Goal: Task Accomplishment & Management: Use online tool/utility

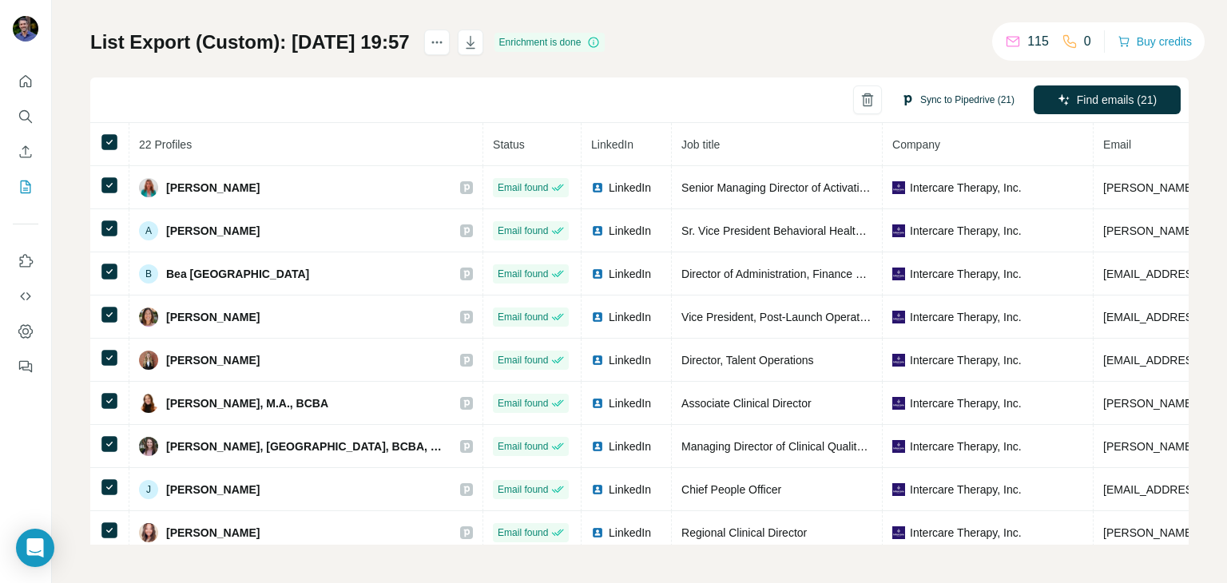
click at [938, 100] on button "Sync to Pipedrive (21)" at bounding box center [958, 100] width 136 height 24
click at [764, 86] on div "Sync to Pipedrive (21) Find emails (21)" at bounding box center [639, 101] width 1099 height 46
click at [22, 189] on icon "My lists" at bounding box center [26, 187] width 16 height 16
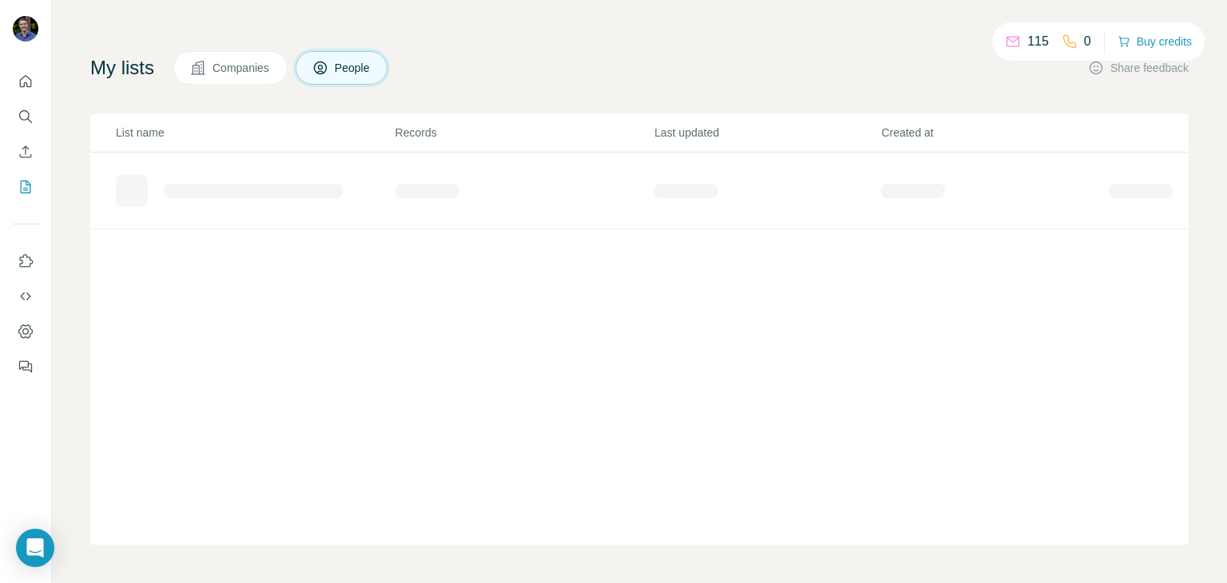
scroll to position [66, 0]
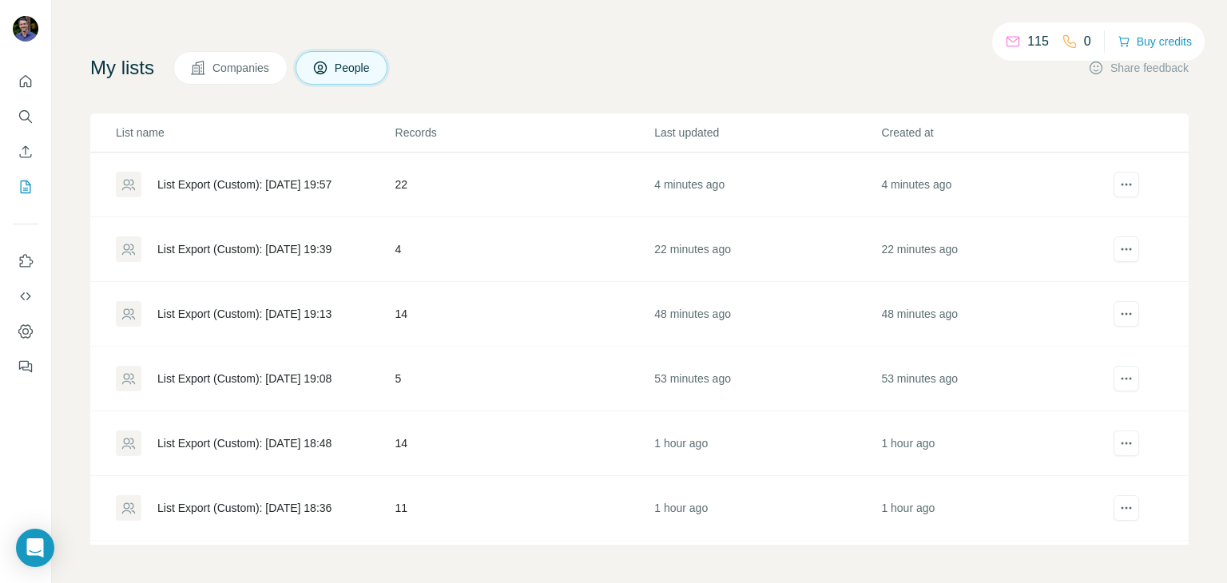
click at [241, 68] on span "Companies" at bounding box center [242, 68] width 58 height 16
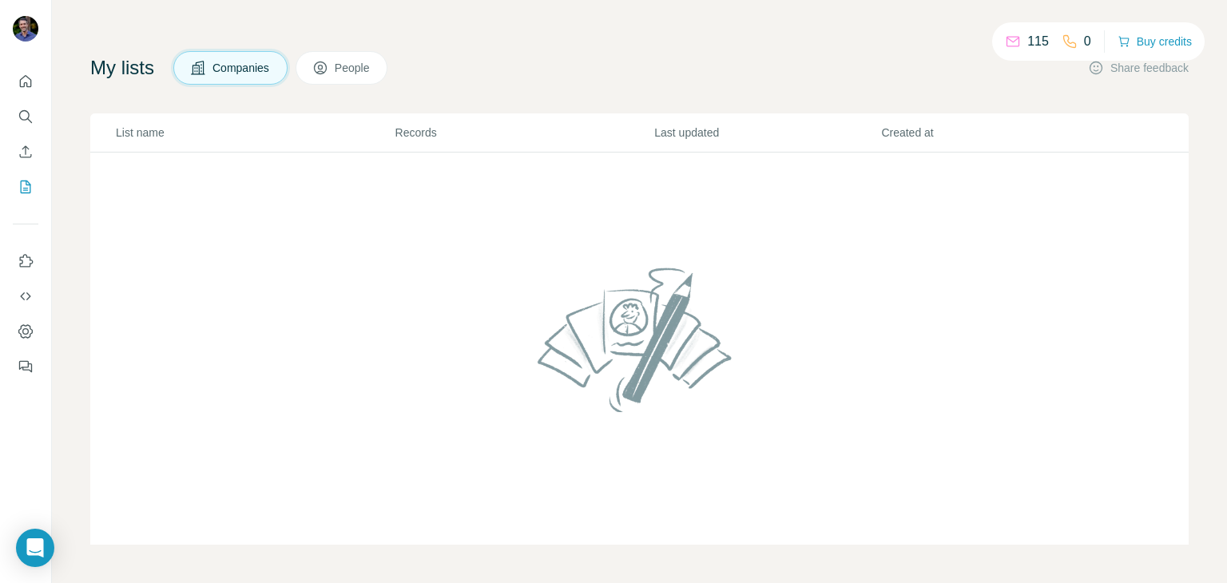
click at [360, 66] on span "People" at bounding box center [353, 68] width 37 height 16
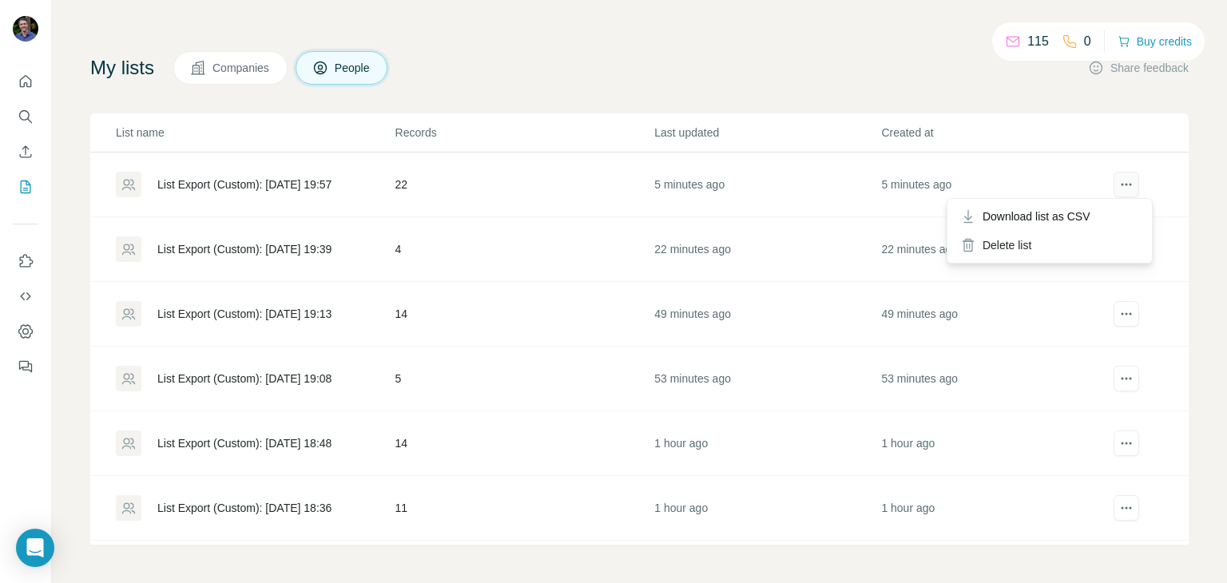
click at [1119, 185] on icon "actions" at bounding box center [1127, 185] width 16 height 16
click at [516, 73] on div "My lists Companies People Share feedback" at bounding box center [639, 68] width 1099 height 34
click at [26, 81] on icon "Quick start" at bounding box center [26, 82] width 16 height 16
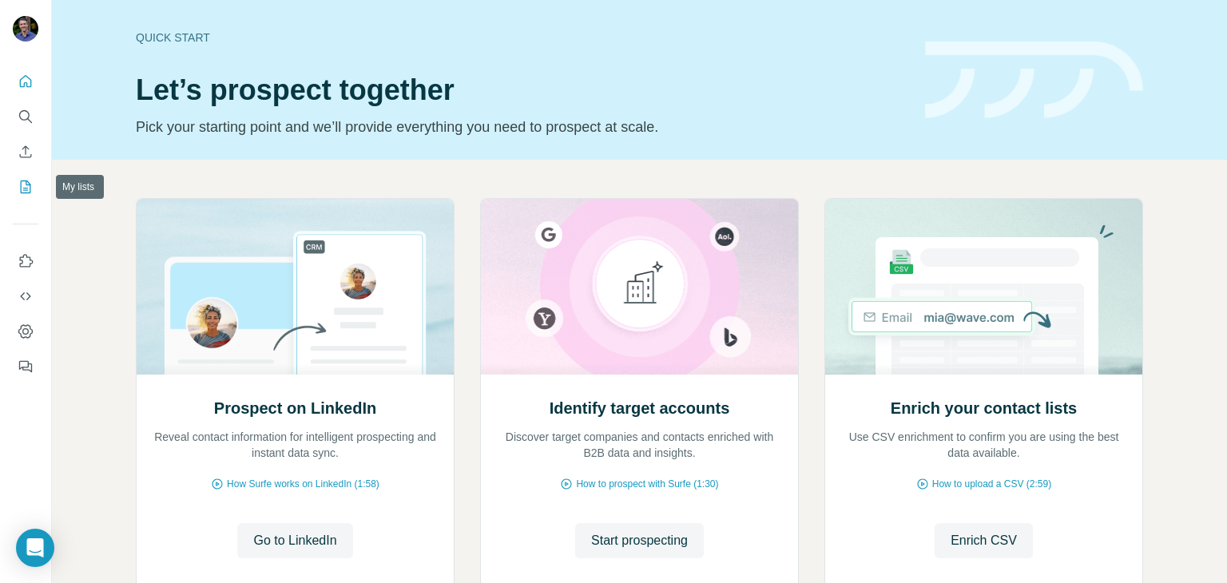
click at [26, 186] on icon "My lists" at bounding box center [26, 187] width 16 height 16
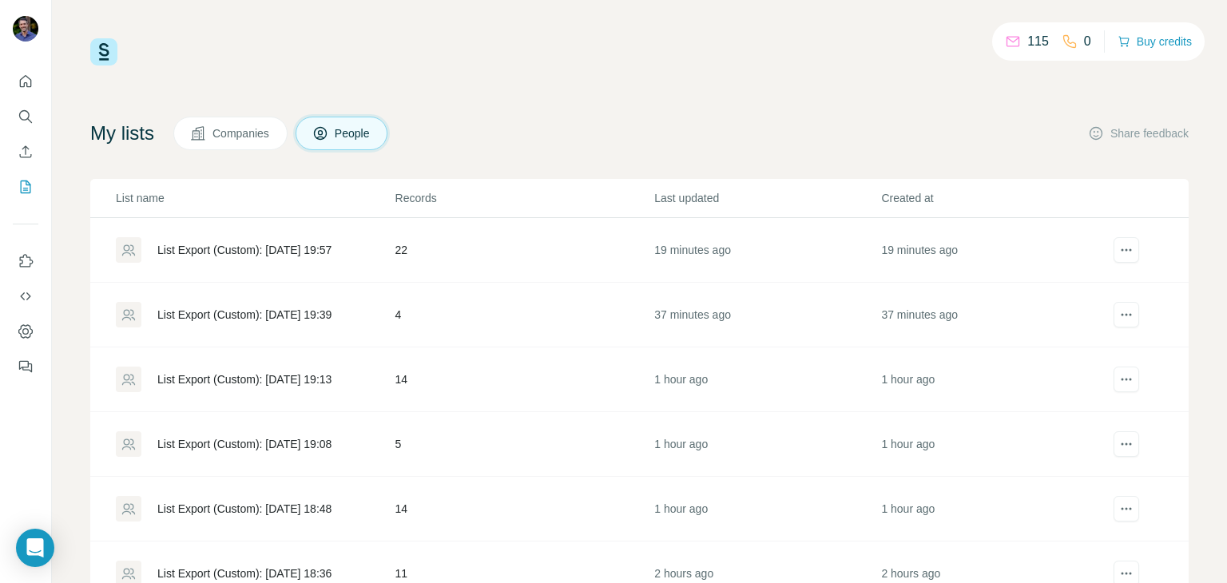
click at [395, 250] on td "22" at bounding box center [525, 250] width 260 height 65
